Goal: Share content

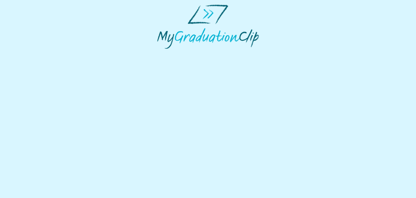
select select "**********"
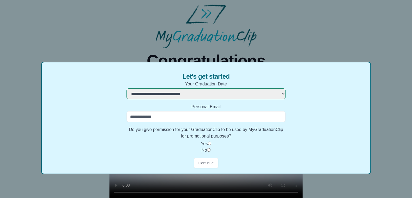
click at [205, 113] on input "Personal Email" at bounding box center [205, 116] width 159 height 11
type input "**********"
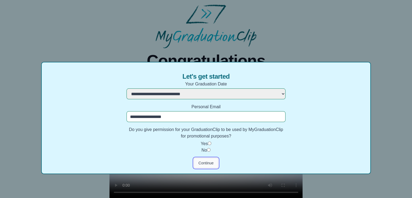
click at [205, 163] on button "Continue" at bounding box center [205, 162] width 24 height 10
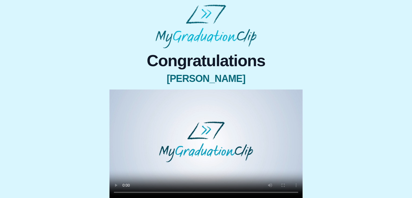
click at [205, 163] on video at bounding box center [205, 143] width 193 height 109
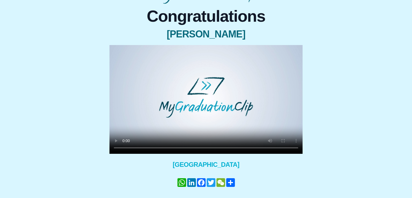
scroll to position [45, 0]
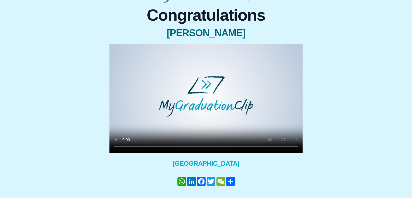
click at [263, 103] on video at bounding box center [205, 98] width 193 height 109
click at [221, 75] on video at bounding box center [205, 98] width 193 height 109
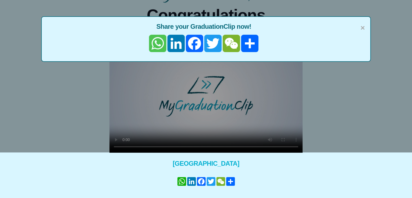
click at [163, 41] on link "WhatsApp" at bounding box center [157, 43] width 18 height 17
click at [340, 99] on div "× Share your GraduationClip now! WhatsApp LinkedIn Facebook Twitter WeChat Share" at bounding box center [206, 54] width 412 height 198
click at [363, 26] on span "×" at bounding box center [362, 27] width 4 height 11
